Goal: Information Seeking & Learning: Learn about a topic

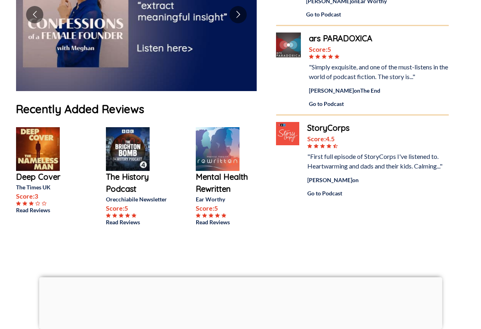
scroll to position [160, 0]
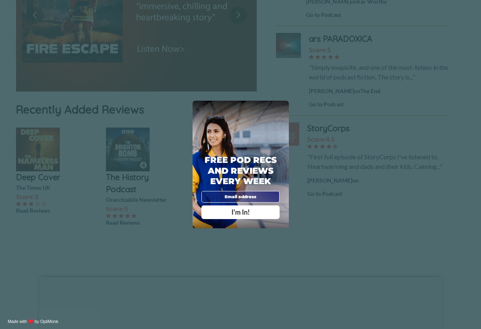
click at [40, 186] on div "X Free Pod Recs and Reviews every week I'm In! X Thanks Poddy People! See you T…" at bounding box center [240, 164] width 481 height 329
click at [284, 108] on div "X" at bounding box center [282, 107] width 9 height 9
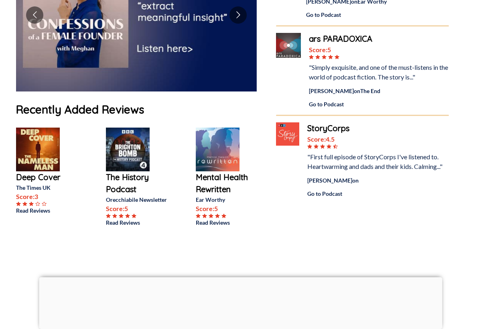
click at [27, 183] on p "Deep Cover" at bounding box center [48, 177] width 64 height 12
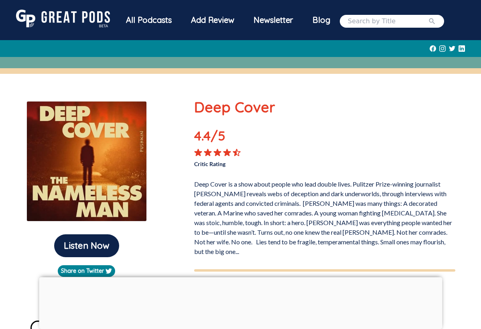
click at [141, 19] on div "All Podcasts" at bounding box center [148, 20] width 65 height 21
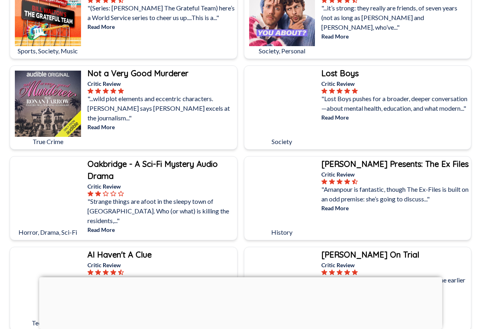
scroll to position [1580, 0]
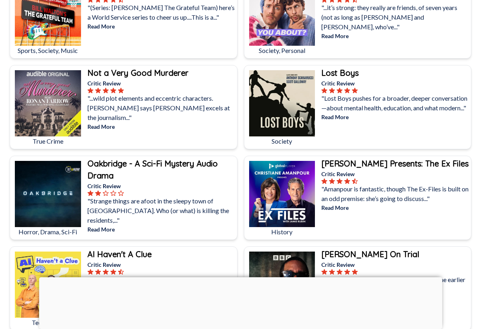
click at [171, 72] on b "Not a Very Good Murderer" at bounding box center [137, 73] width 101 height 10
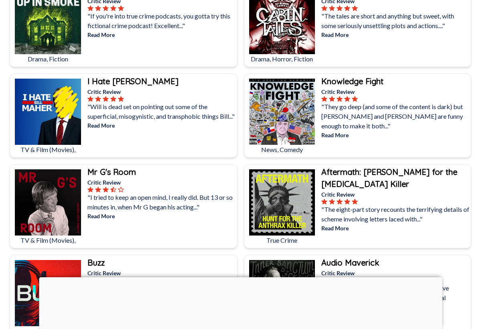
scroll to position [2208, 0]
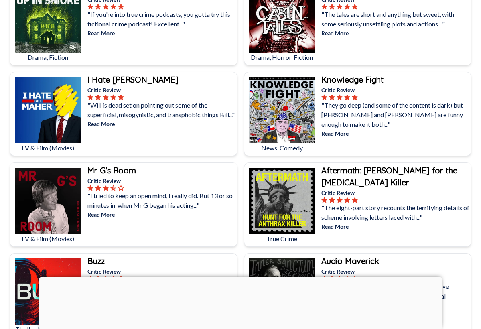
click at [56, 103] on img at bounding box center [48, 110] width 66 height 66
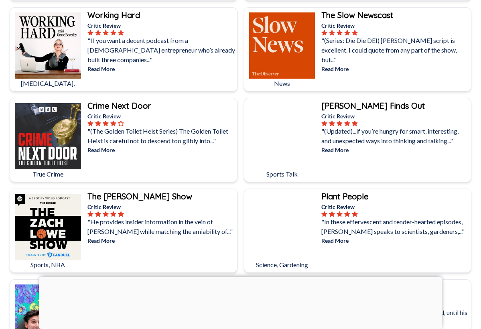
scroll to position [3812, 0]
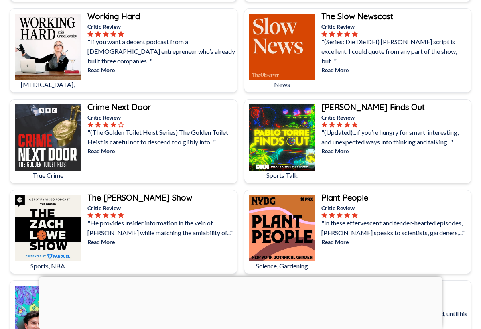
click at [289, 53] on img at bounding box center [282, 47] width 66 height 66
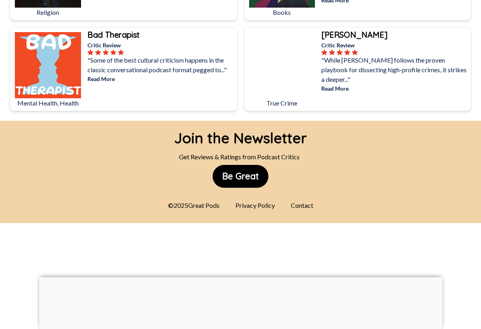
scroll to position [4519, 0]
